Goal: Browse casually

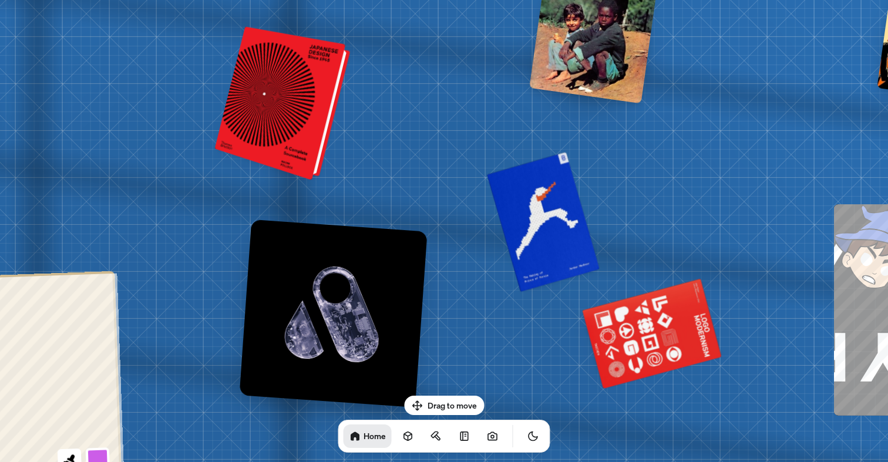
click at [285, 130] on div at bounding box center [284, 104] width 126 height 148
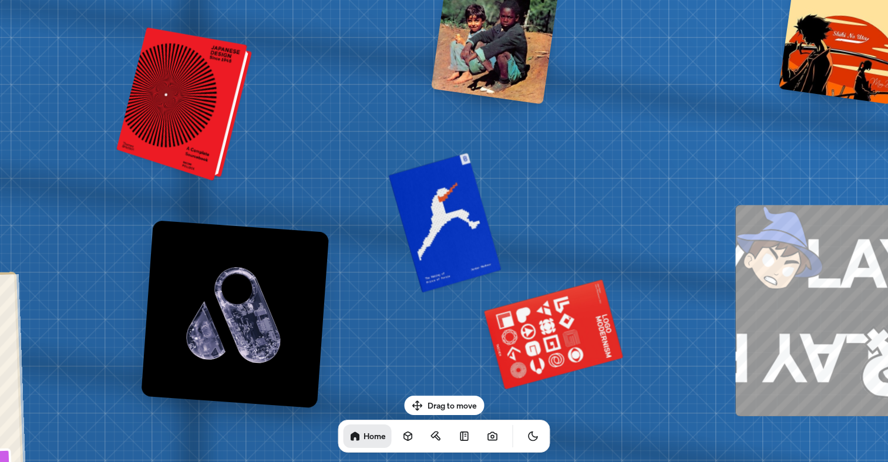
drag, startPoint x: 272, startPoint y: 129, endPoint x: 228, endPoint y: 160, distance: 53.6
click at [228, 160] on div at bounding box center [186, 105] width 126 height 148
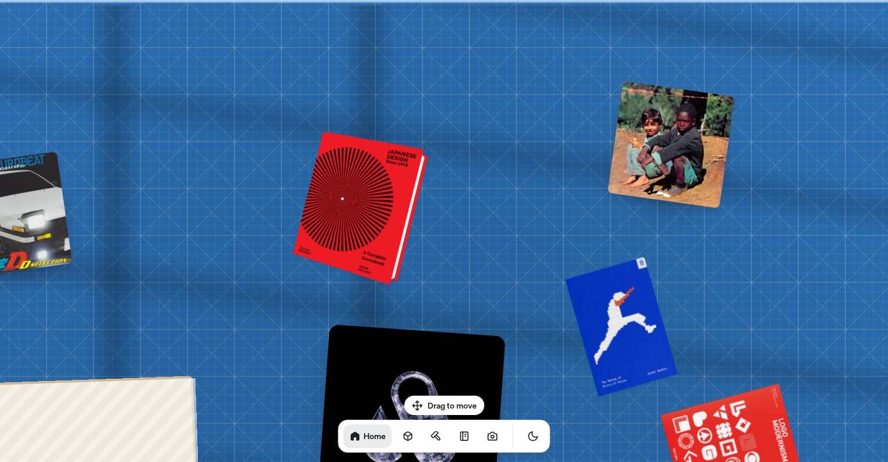
drag, startPoint x: 271, startPoint y: 158, endPoint x: 393, endPoint y: 239, distance: 146.5
click at [393, 240] on div at bounding box center [362, 209] width 126 height 148
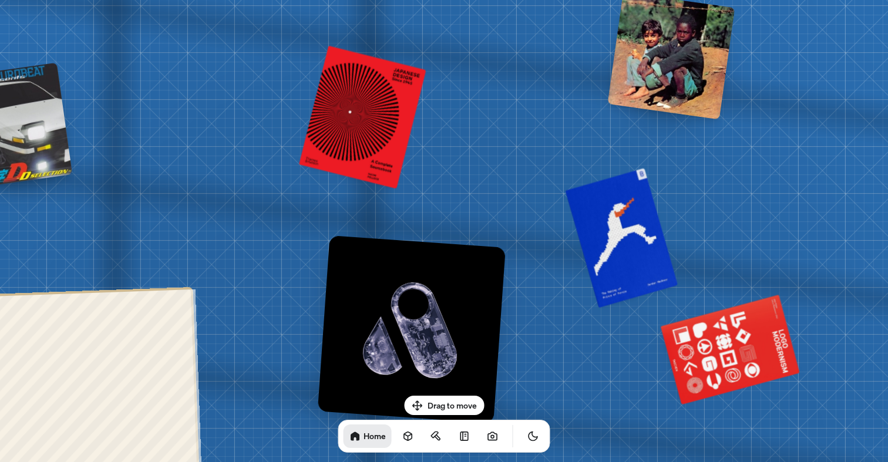
click at [677, 82] on div at bounding box center [670, 55] width 127 height 127
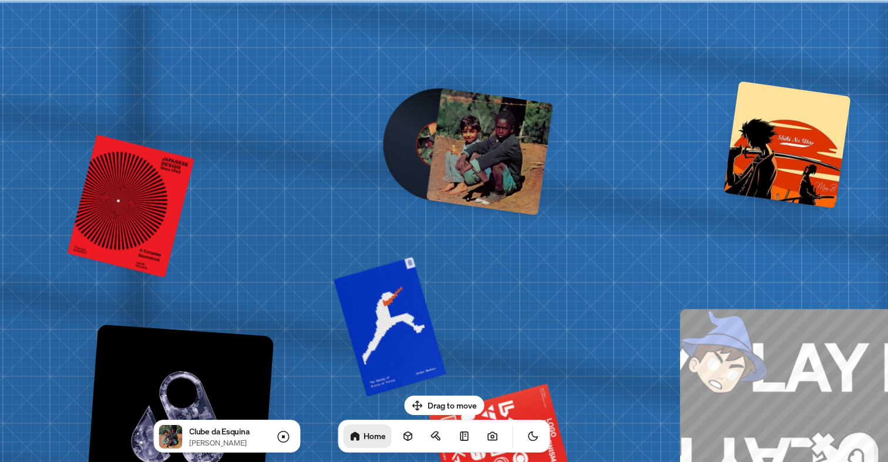
drag, startPoint x: 677, startPoint y: 82, endPoint x: 444, endPoint y: 196, distance: 259.4
click at [444, 196] on div at bounding box center [489, 151] width 127 height 127
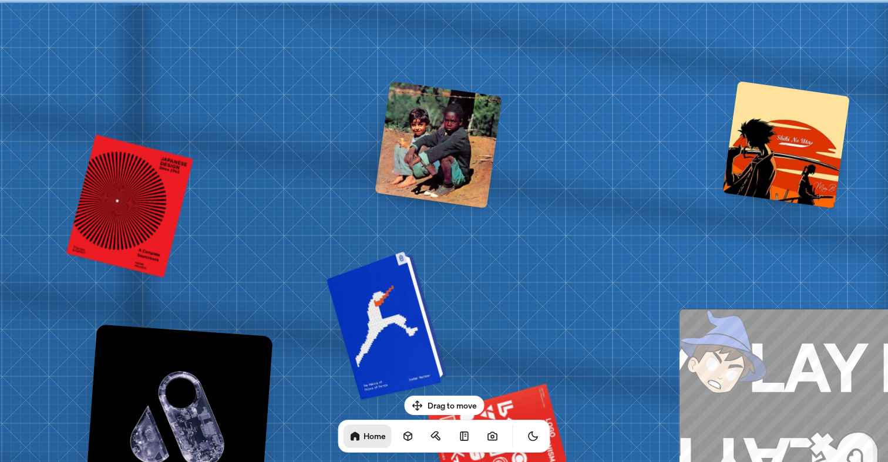
click at [375, 302] on div at bounding box center [389, 323] width 112 height 143
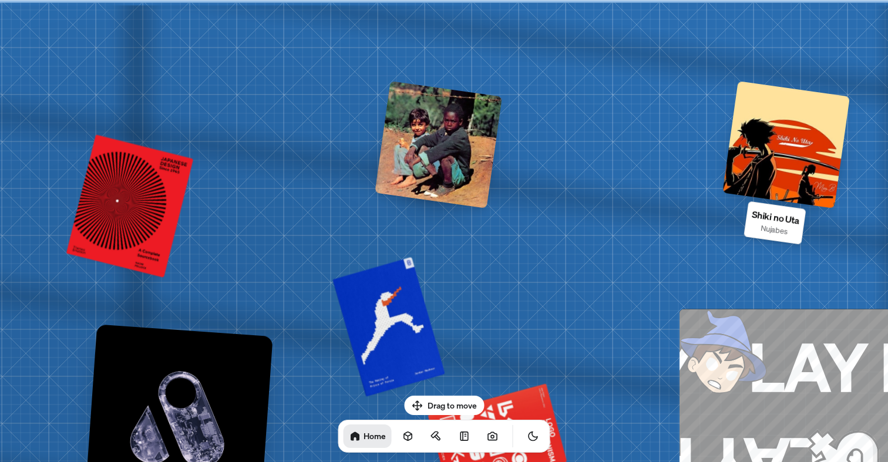
click at [753, 146] on div at bounding box center [785, 144] width 127 height 127
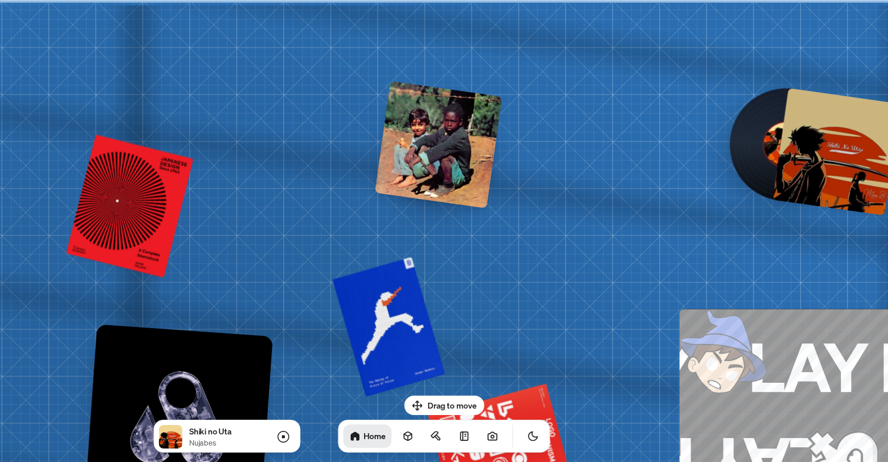
click at [751, 146] on div at bounding box center [786, 145] width 106 height 106
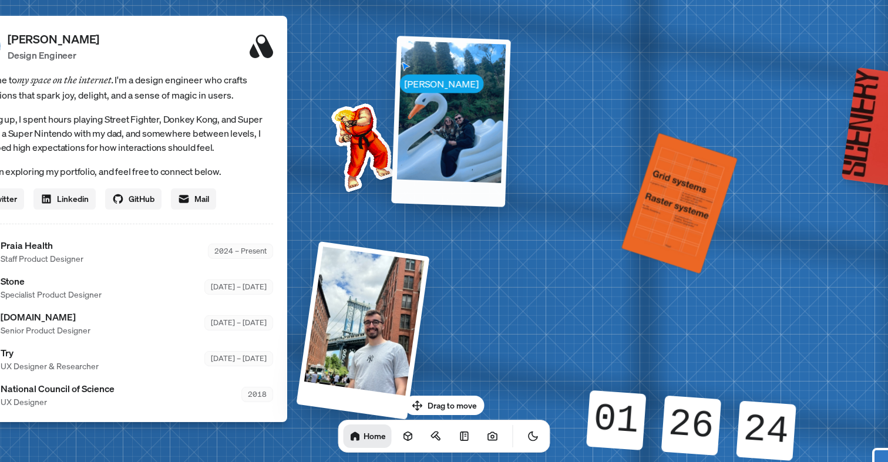
click at [423, 156] on div at bounding box center [451, 121] width 120 height 171
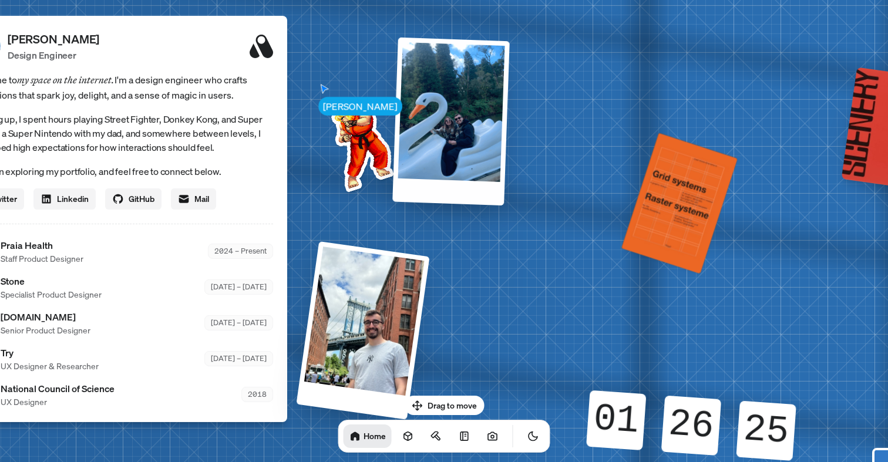
click at [382, 149] on img at bounding box center [360, 145] width 119 height 119
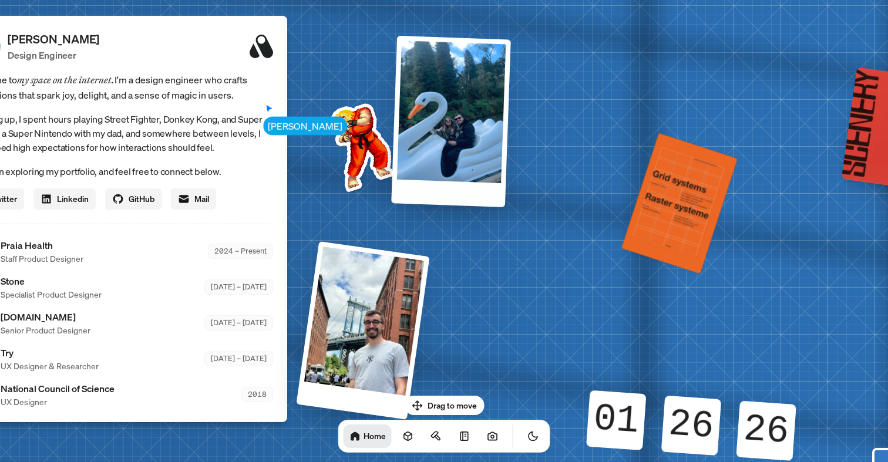
click at [442, 136] on div at bounding box center [451, 120] width 120 height 171
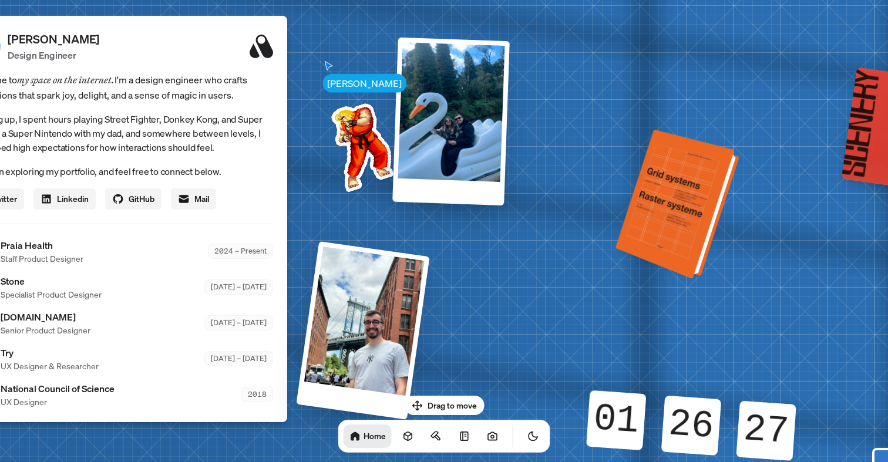
click at [701, 178] on div at bounding box center [679, 205] width 115 height 144
